Goal: Information Seeking & Learning: Understand process/instructions

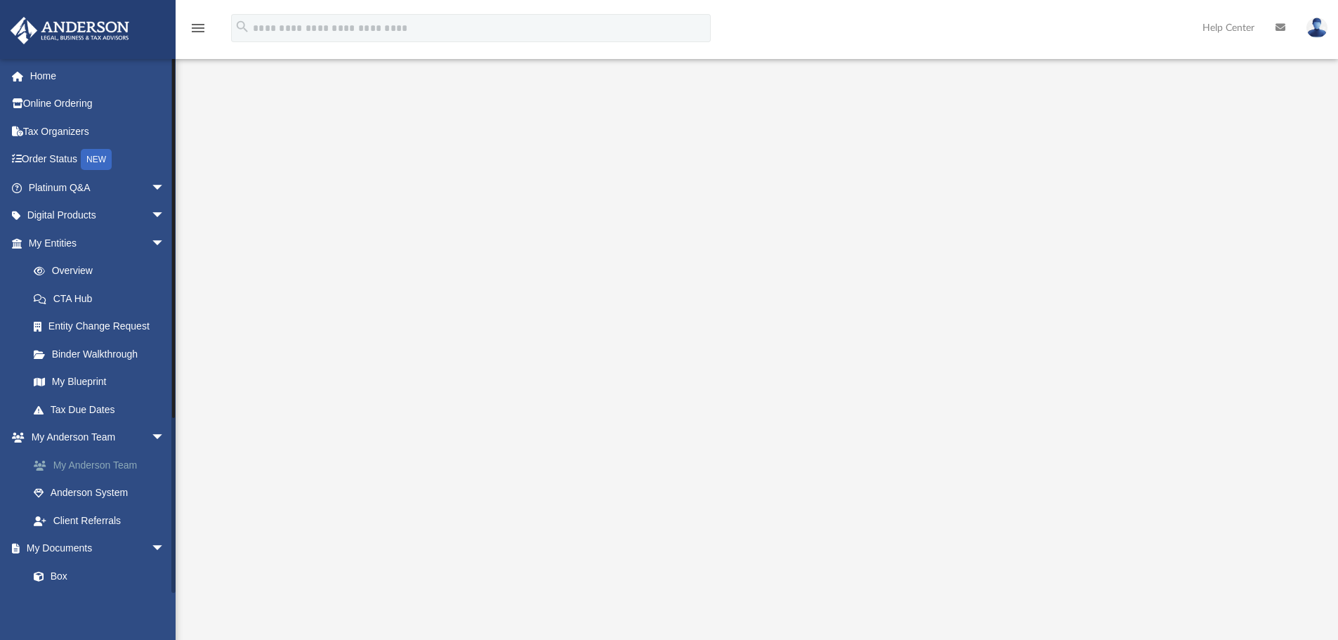
click at [112, 466] on link "My Anderson Team" at bounding box center [103, 465] width 166 height 28
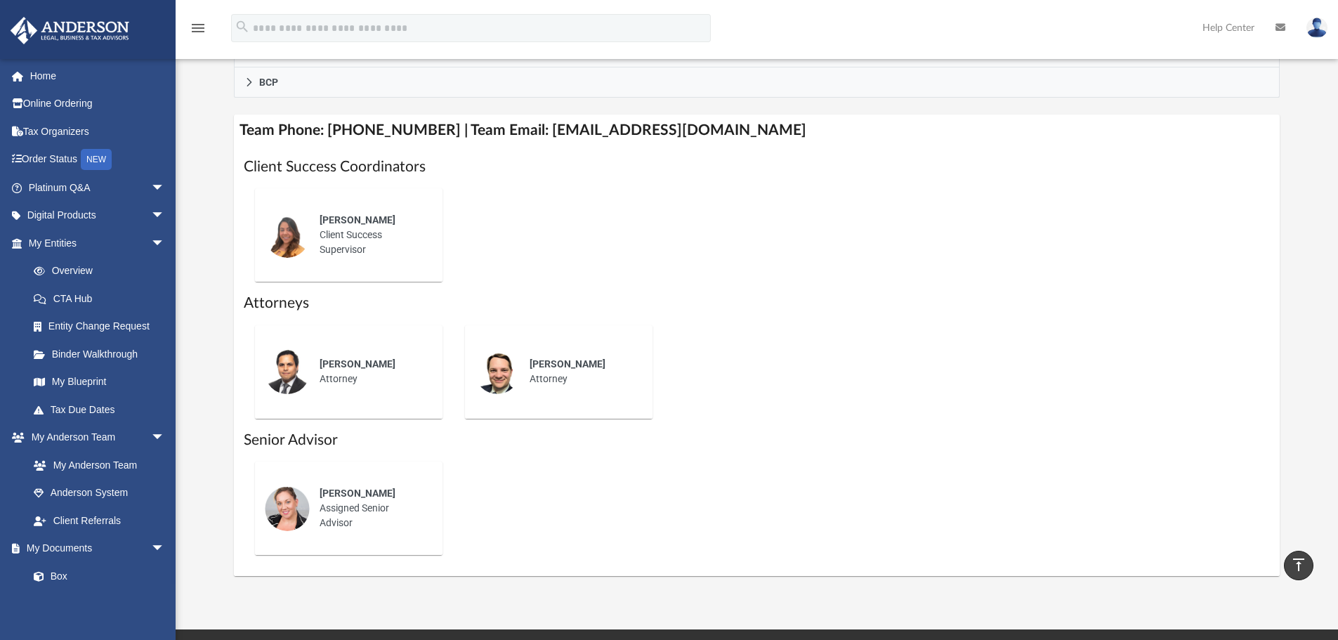
scroll to position [492, 0]
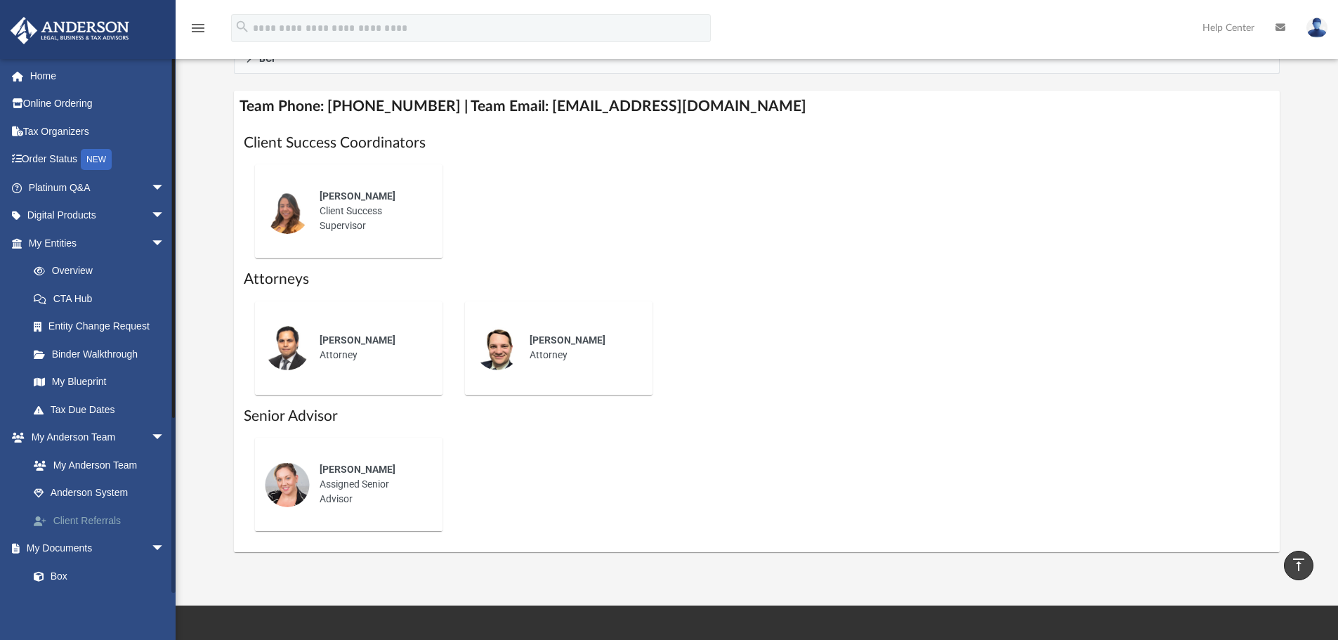
click at [100, 522] on link "Client Referrals" at bounding box center [103, 520] width 166 height 28
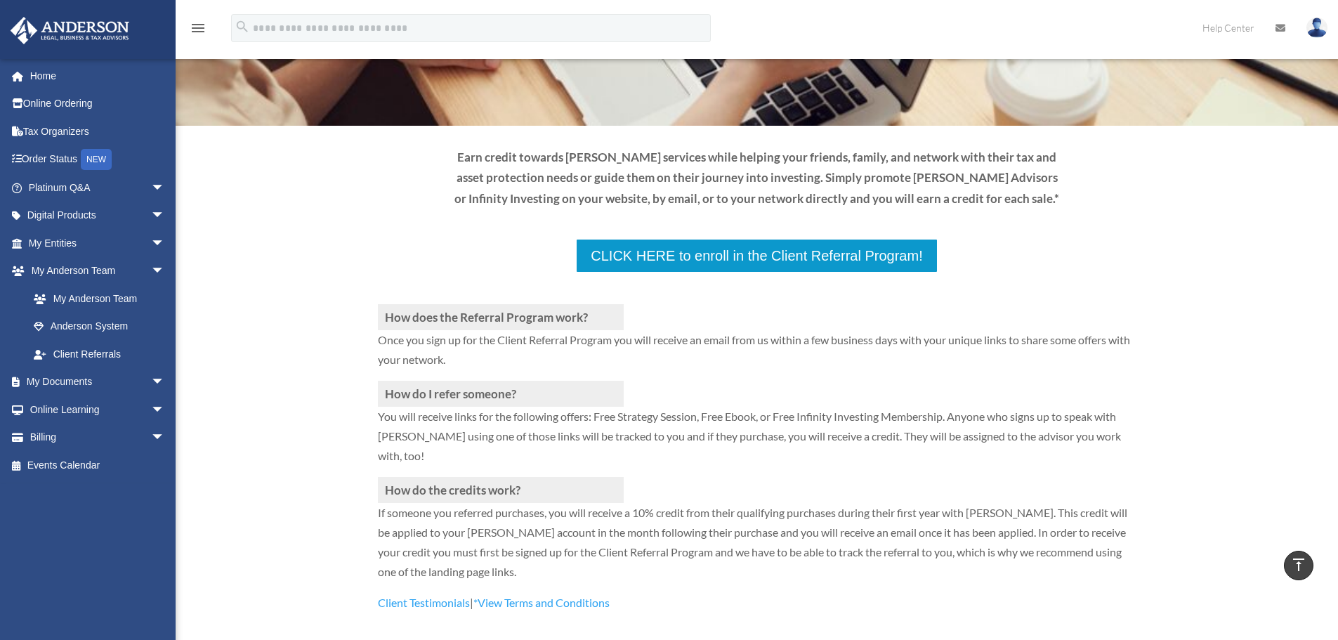
scroll to position [70, 0]
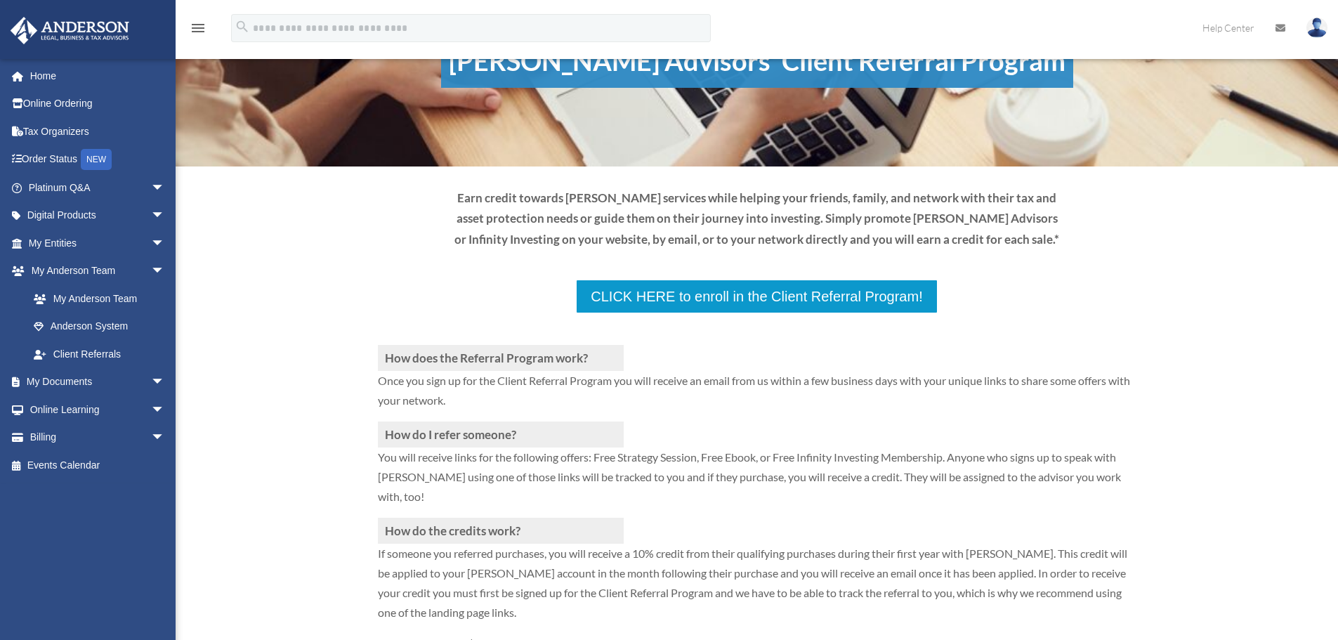
click at [425, 360] on h3 "How does the Referral Program work?" at bounding box center [501, 358] width 246 height 26
click at [449, 440] on h3 "How do I refer someone?" at bounding box center [501, 434] width 246 height 26
click at [452, 526] on h3 "How do the credits work?" at bounding box center [501, 531] width 246 height 26
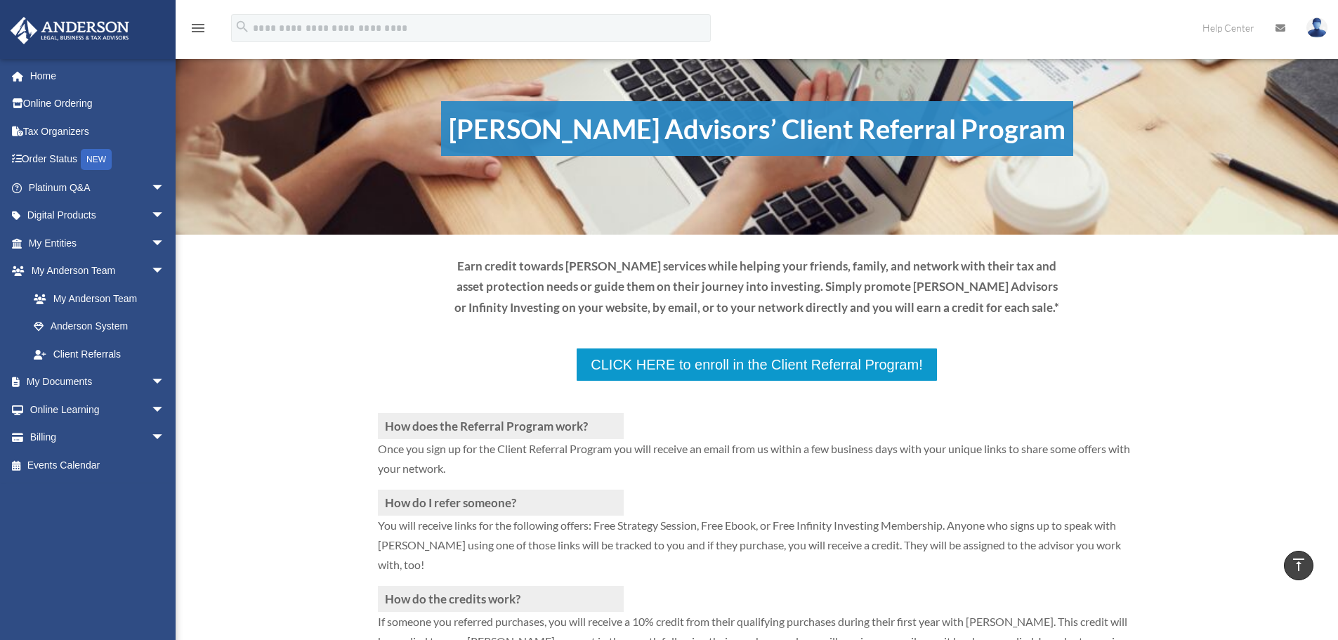
scroll to position [0, 0]
